Goal: Find specific page/section: Find specific page/section

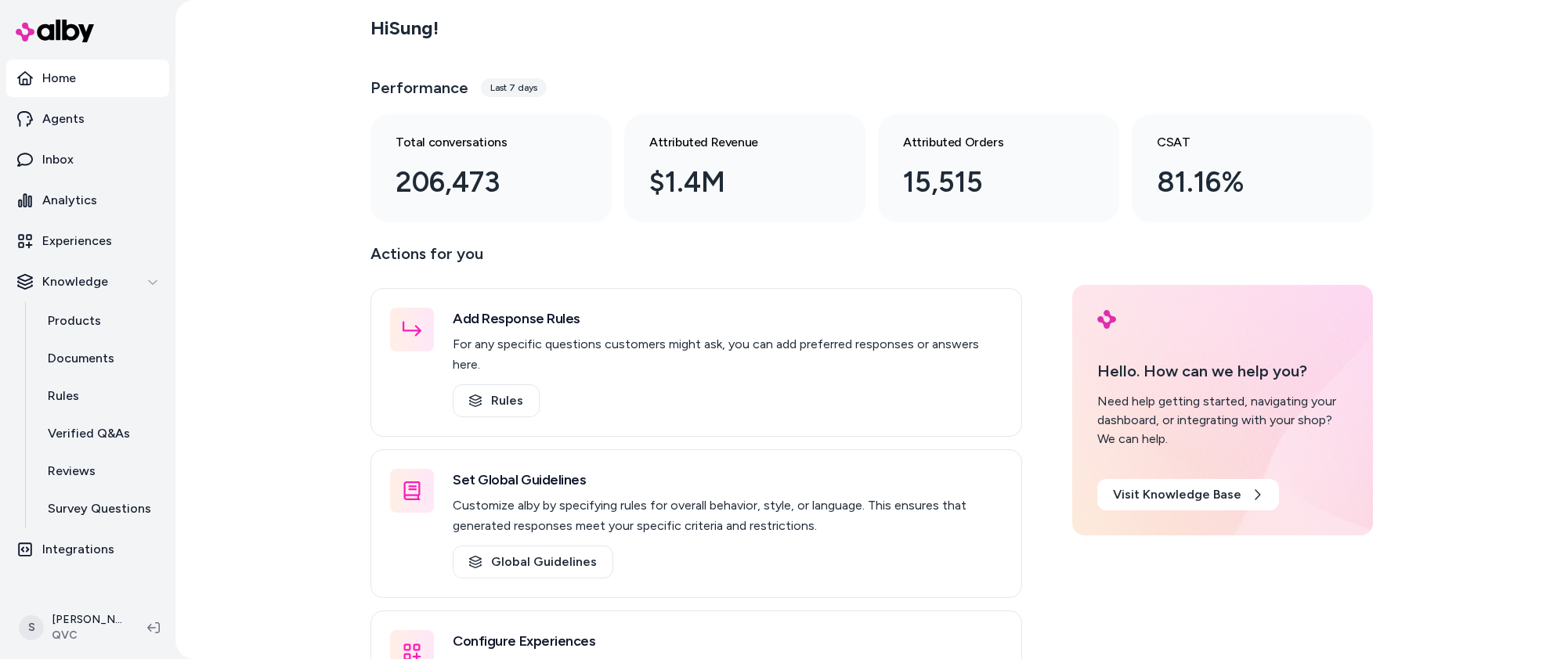
click at [1001, 252] on p "Actions for you" at bounding box center [696, 260] width 651 height 38
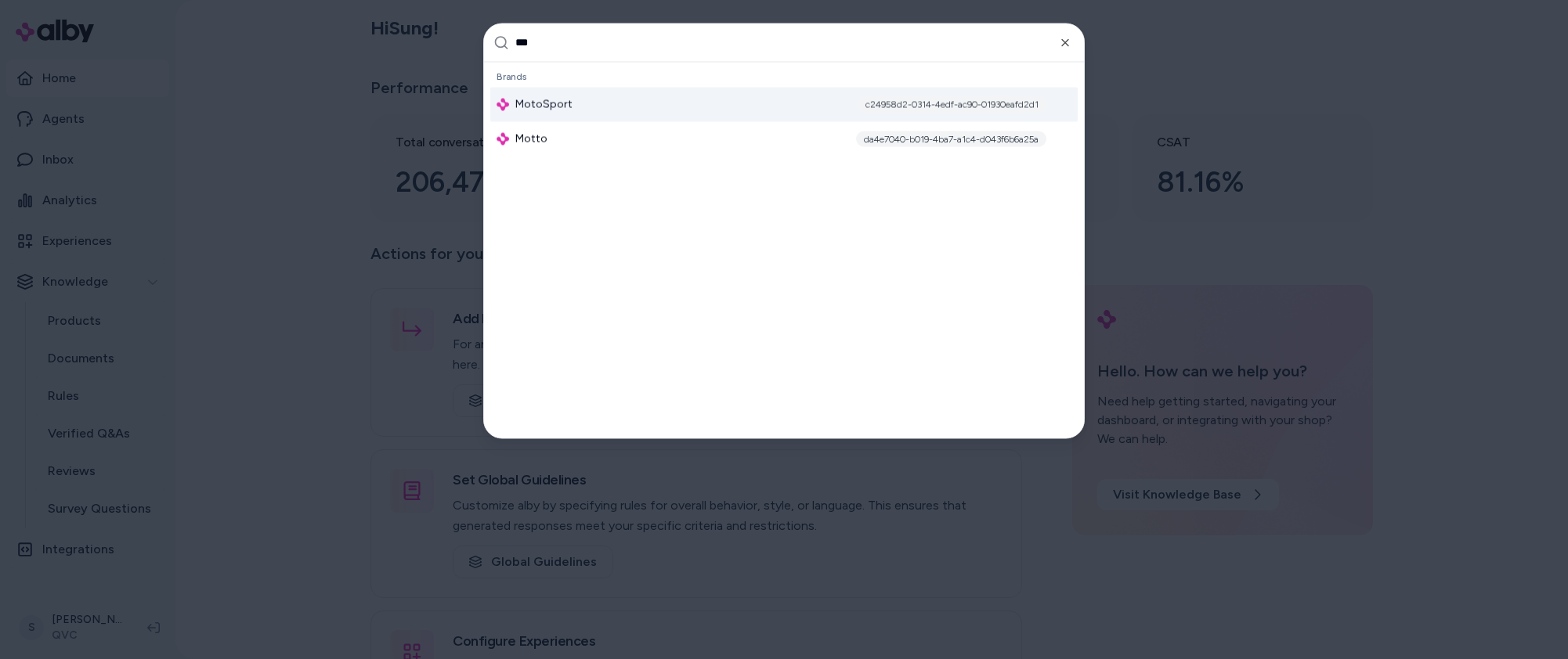
type input "***"
click at [857, 99] on div "c24958d2-0314-4edf-ac90-01930eafd2d1" at bounding box center [964, 103] width 213 height 16
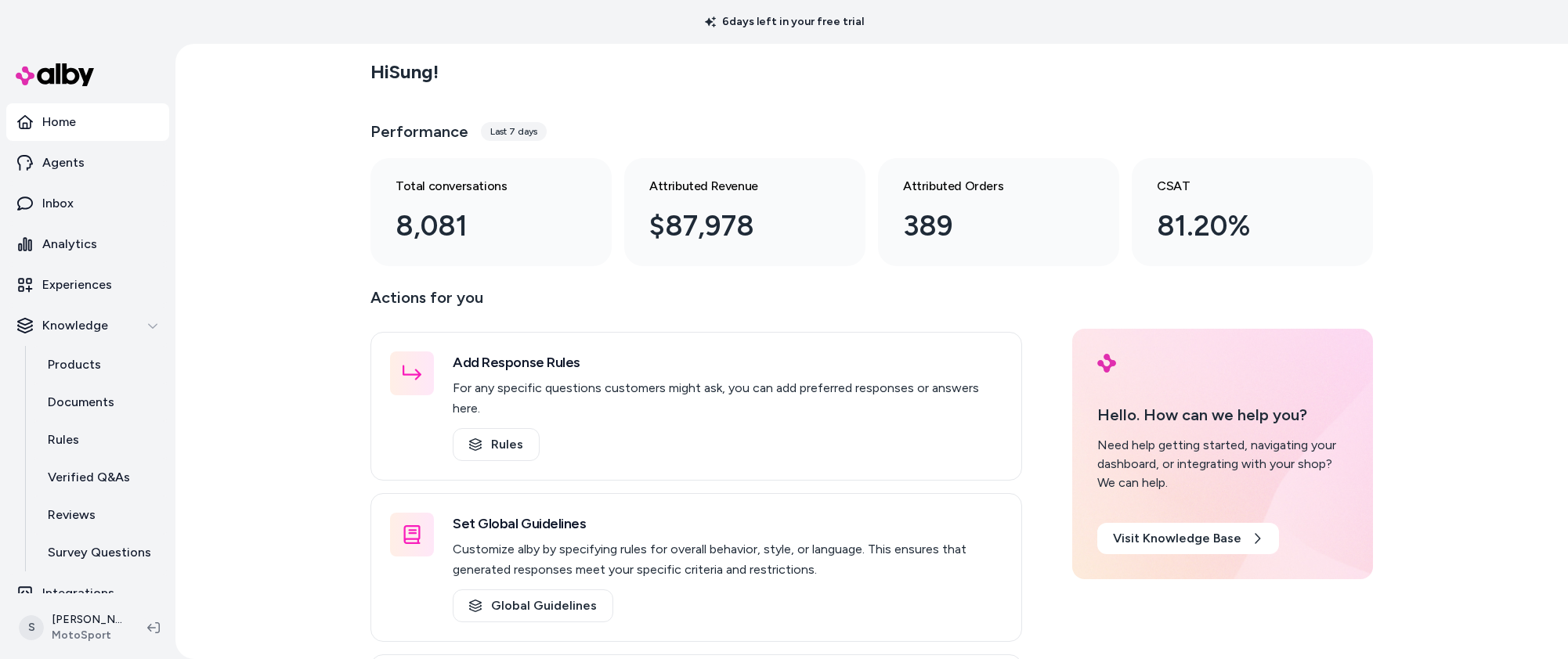
click at [1400, 75] on div "Hi [PERSON_NAME] ! Performance Last 7 days Total conversations 8,081 Attributed…" at bounding box center [871, 352] width 1392 height 616
